Goal: Information Seeking & Learning: Check status

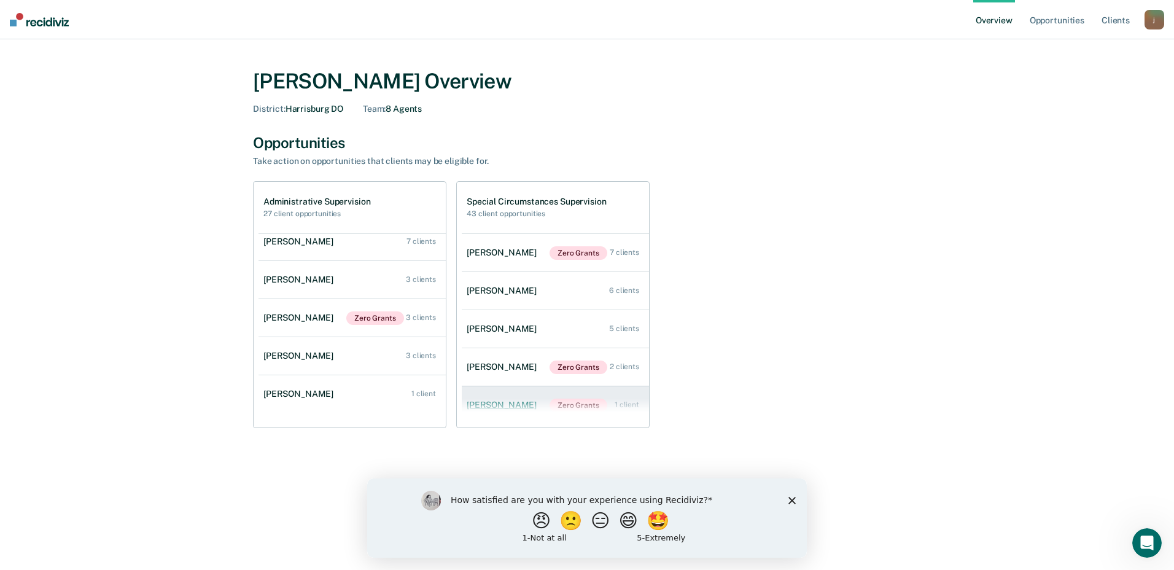
scroll to position [88, 0]
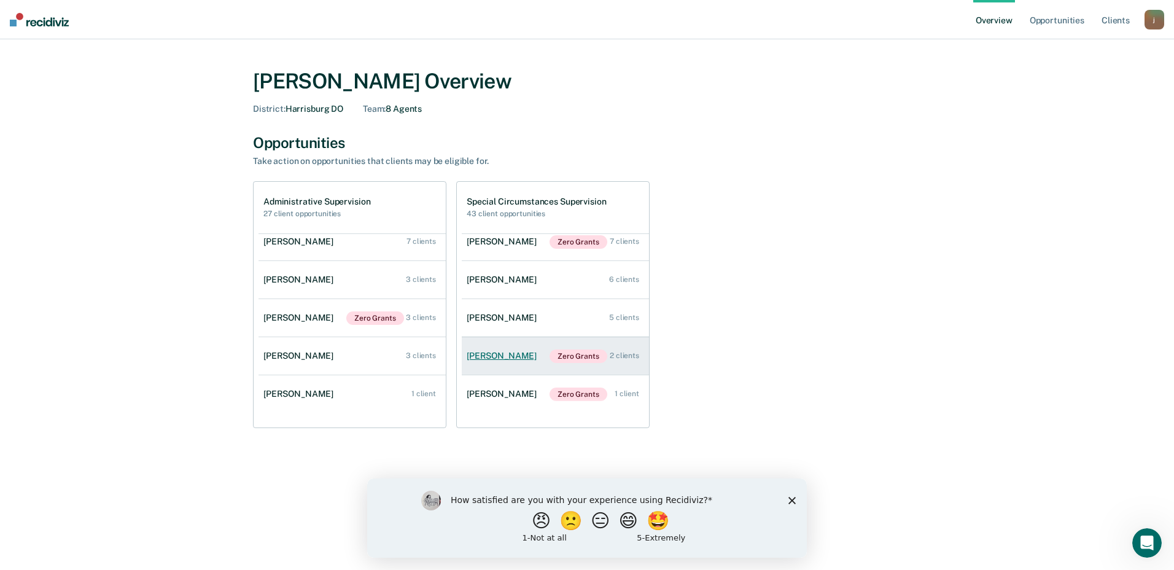
click at [516, 354] on div "[PERSON_NAME]" at bounding box center [504, 356] width 75 height 10
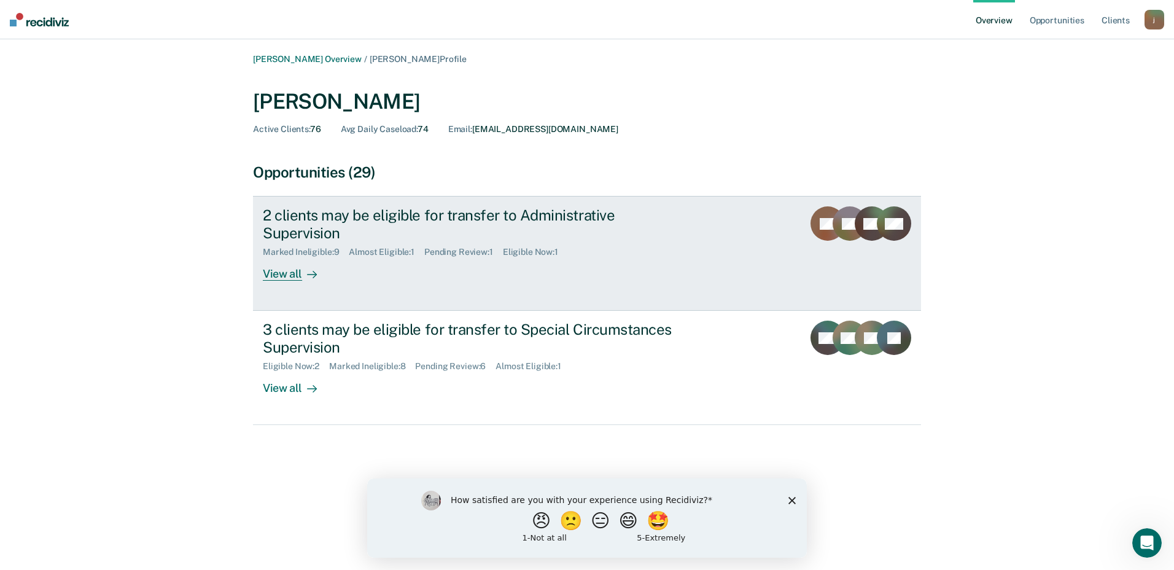
click at [295, 257] on div "View all" at bounding box center [297, 269] width 69 height 24
